Goal: Book appointment/travel/reservation

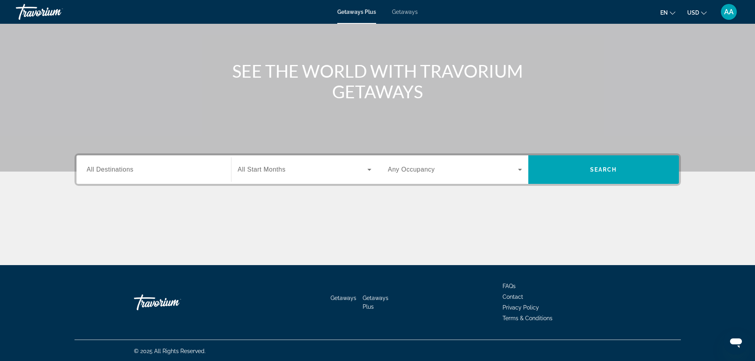
scroll to position [67, 0]
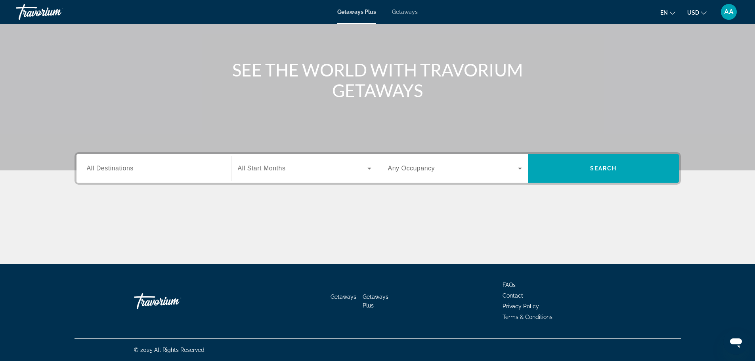
click at [278, 171] on span "All Start Months" at bounding box center [262, 168] width 48 height 7
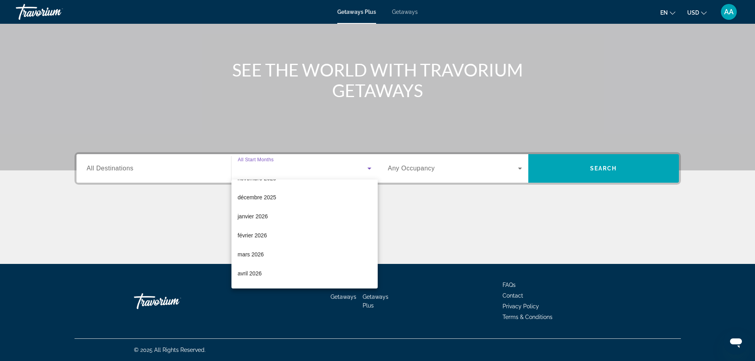
scroll to position [79, 0]
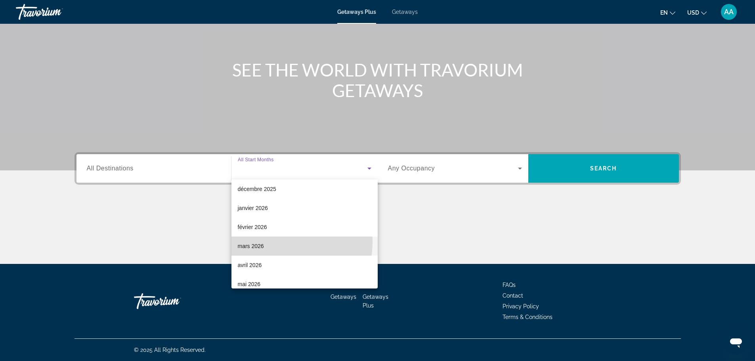
click at [261, 241] on span "mars 2026" at bounding box center [251, 246] width 26 height 10
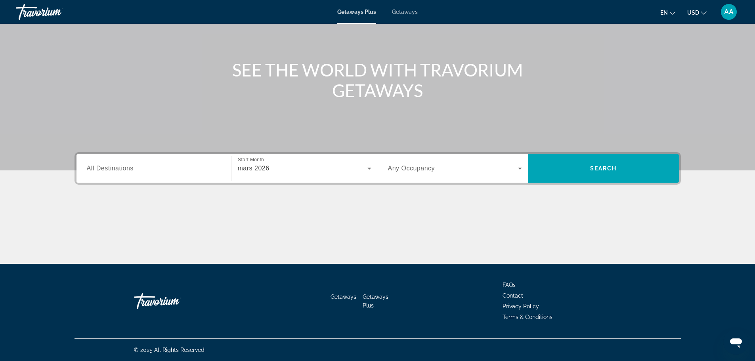
click at [467, 179] on div "Search widget" at bounding box center [455, 168] width 134 height 22
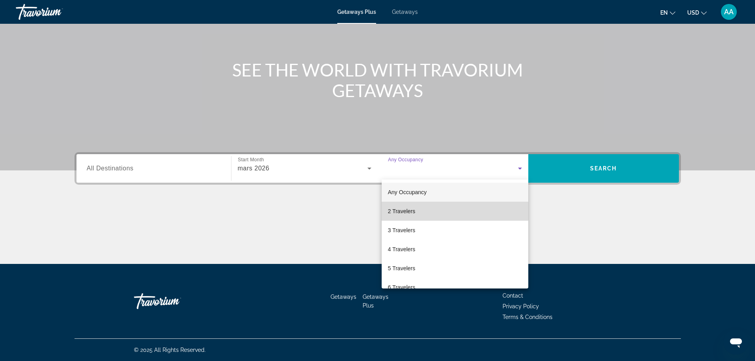
click at [456, 208] on mat-option "2 Travelers" at bounding box center [454, 211] width 147 height 19
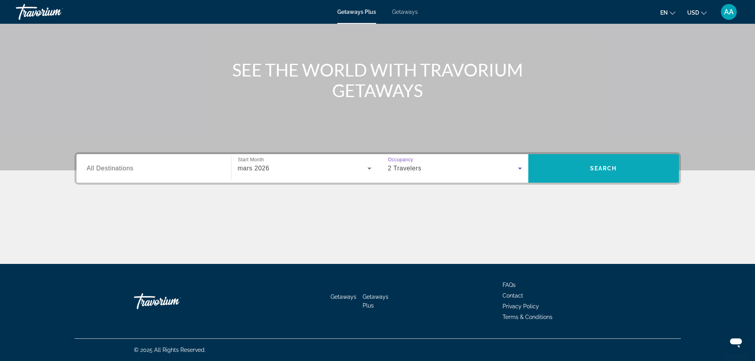
click at [580, 175] on span "Search widget" at bounding box center [603, 168] width 151 height 19
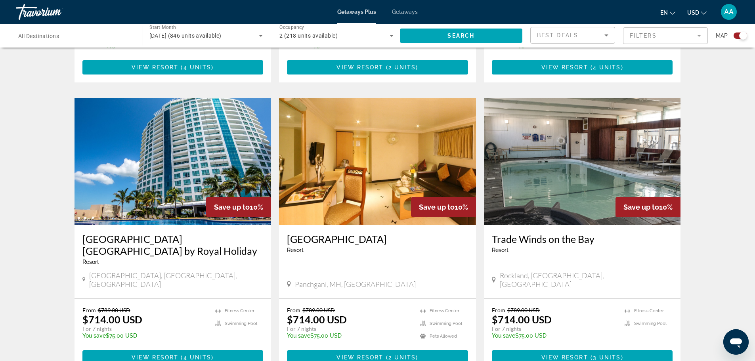
scroll to position [1149, 0]
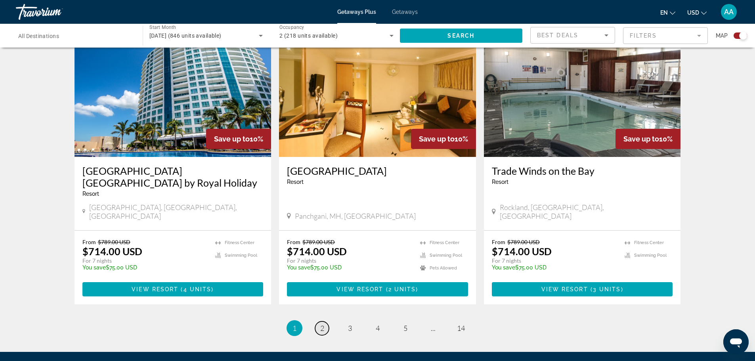
click at [318, 321] on link "page 2" at bounding box center [322, 328] width 14 height 14
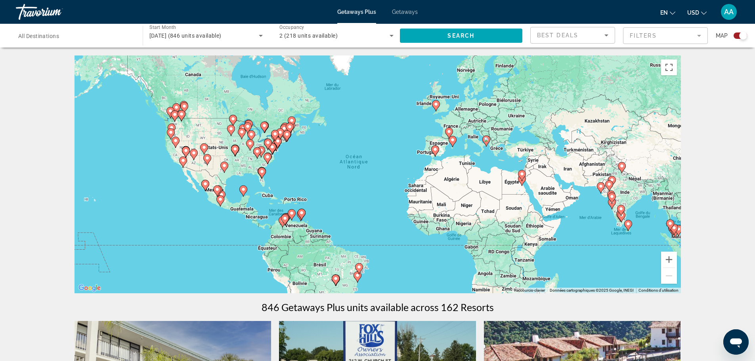
scroll to position [40, 0]
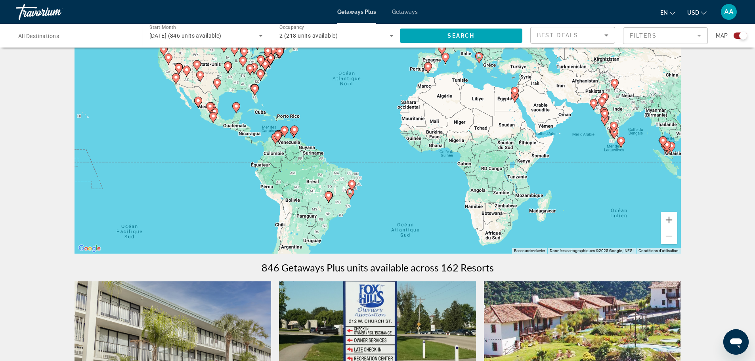
drag, startPoint x: 381, startPoint y: 224, endPoint x: 376, endPoint y: 179, distance: 45.1
click at [375, 179] on div "Pour activer le glissement du marqueur avec le clavier, appuyez sur Alt+Entrée.…" at bounding box center [377, 135] width 606 height 238
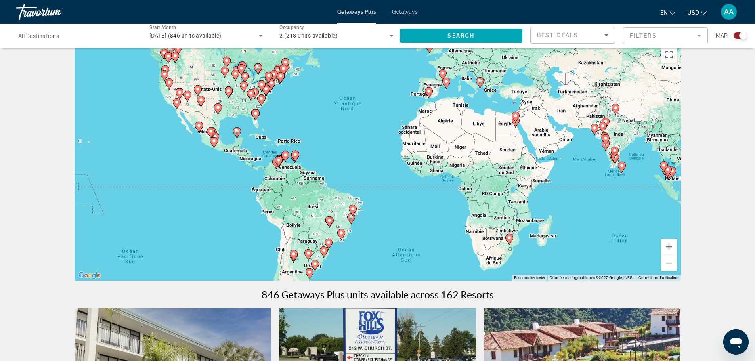
scroll to position [0, 0]
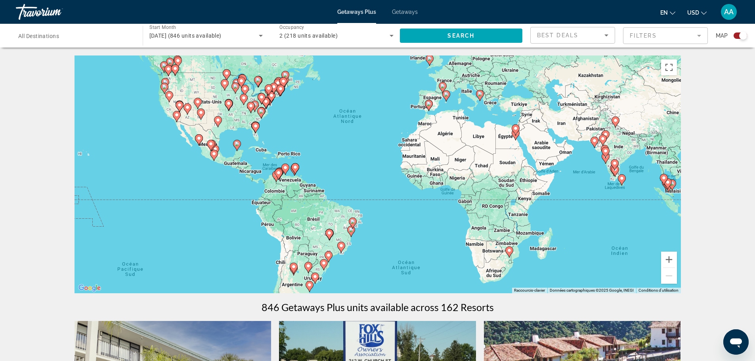
click at [294, 268] on image "Main content" at bounding box center [293, 266] width 5 height 5
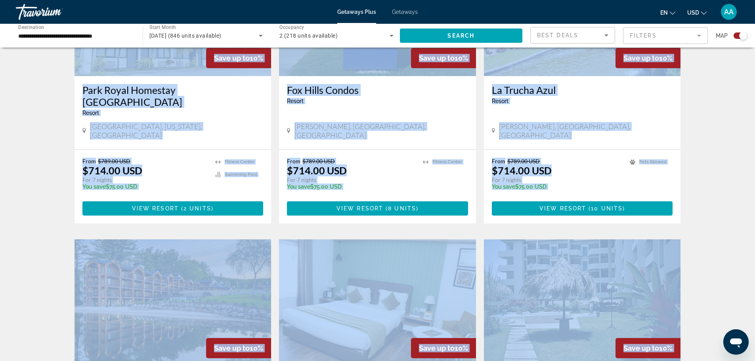
drag, startPoint x: 520, startPoint y: 182, endPoint x: 516, endPoint y: 357, distance: 174.7
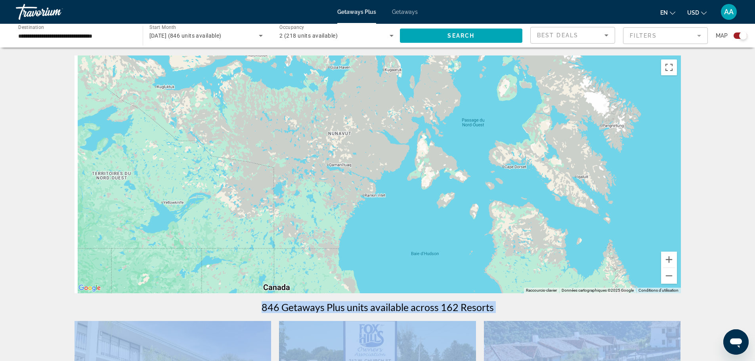
drag, startPoint x: 303, startPoint y: 172, endPoint x: 511, endPoint y: 6, distance: 265.6
click at [511, 6] on div "**********" at bounding box center [377, 180] width 755 height 361
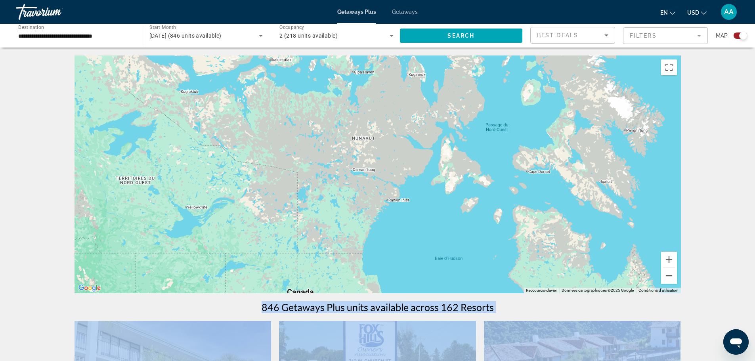
click at [667, 274] on button "Zoom arrière" at bounding box center [669, 276] width 16 height 16
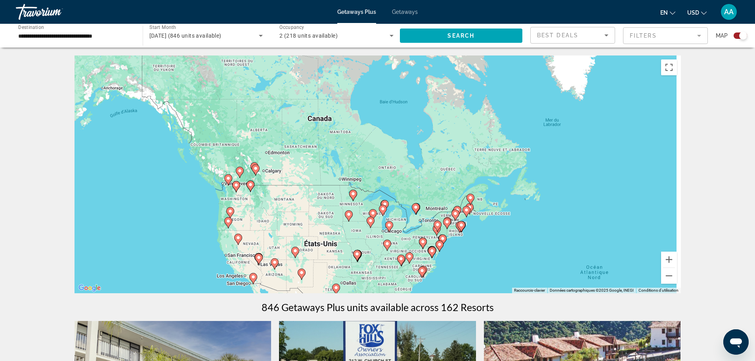
drag, startPoint x: 440, startPoint y: 229, endPoint x: 419, endPoint y: 80, distance: 149.7
click at [419, 82] on div "Pour activer le glissement du marqueur avec le clavier, appuyez sur Alt+Entrée.…" at bounding box center [377, 174] width 606 height 238
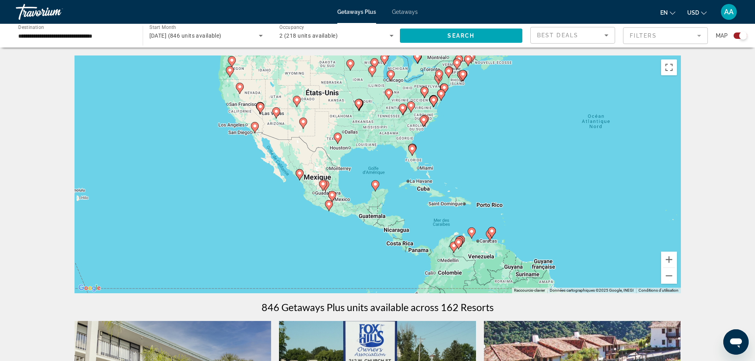
drag, startPoint x: 371, startPoint y: 230, endPoint x: 375, endPoint y: 126, distance: 103.8
click at [375, 126] on div "Pour activer le glissement du marqueur avec le clavier, appuyez sur Alt+Entrée.…" at bounding box center [377, 174] width 606 height 238
click at [376, 184] on image "Main content" at bounding box center [375, 184] width 5 height 5
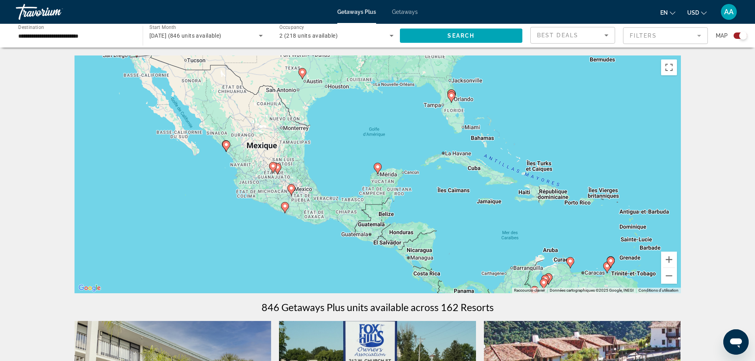
click at [377, 171] on icon "Main content" at bounding box center [377, 168] width 7 height 10
type input "**********"
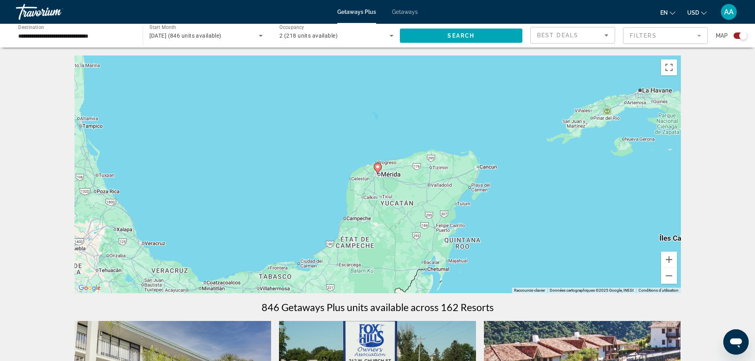
click at [378, 171] on icon "Main content" at bounding box center [377, 168] width 7 height 10
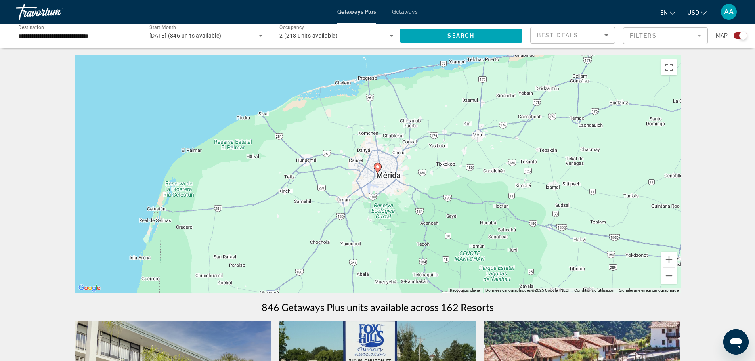
click at [377, 168] on image "Main content" at bounding box center [377, 166] width 5 height 5
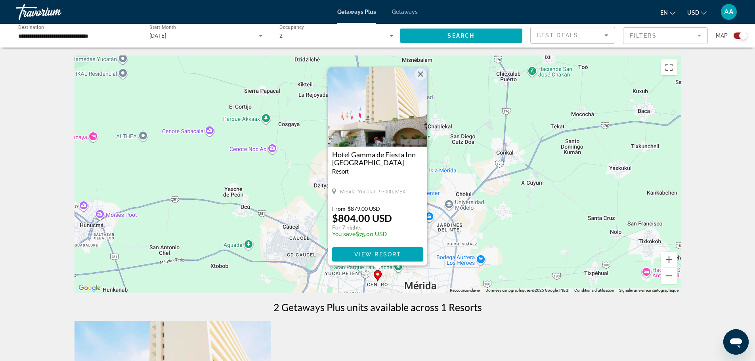
click at [420, 74] on button "Fermer" at bounding box center [420, 74] width 12 height 12
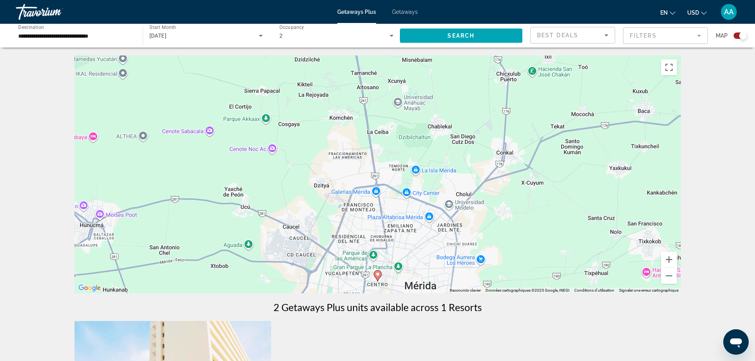
click at [31, 15] on div "Travorium" at bounding box center [55, 12] width 79 height 21
